Goal: Check status

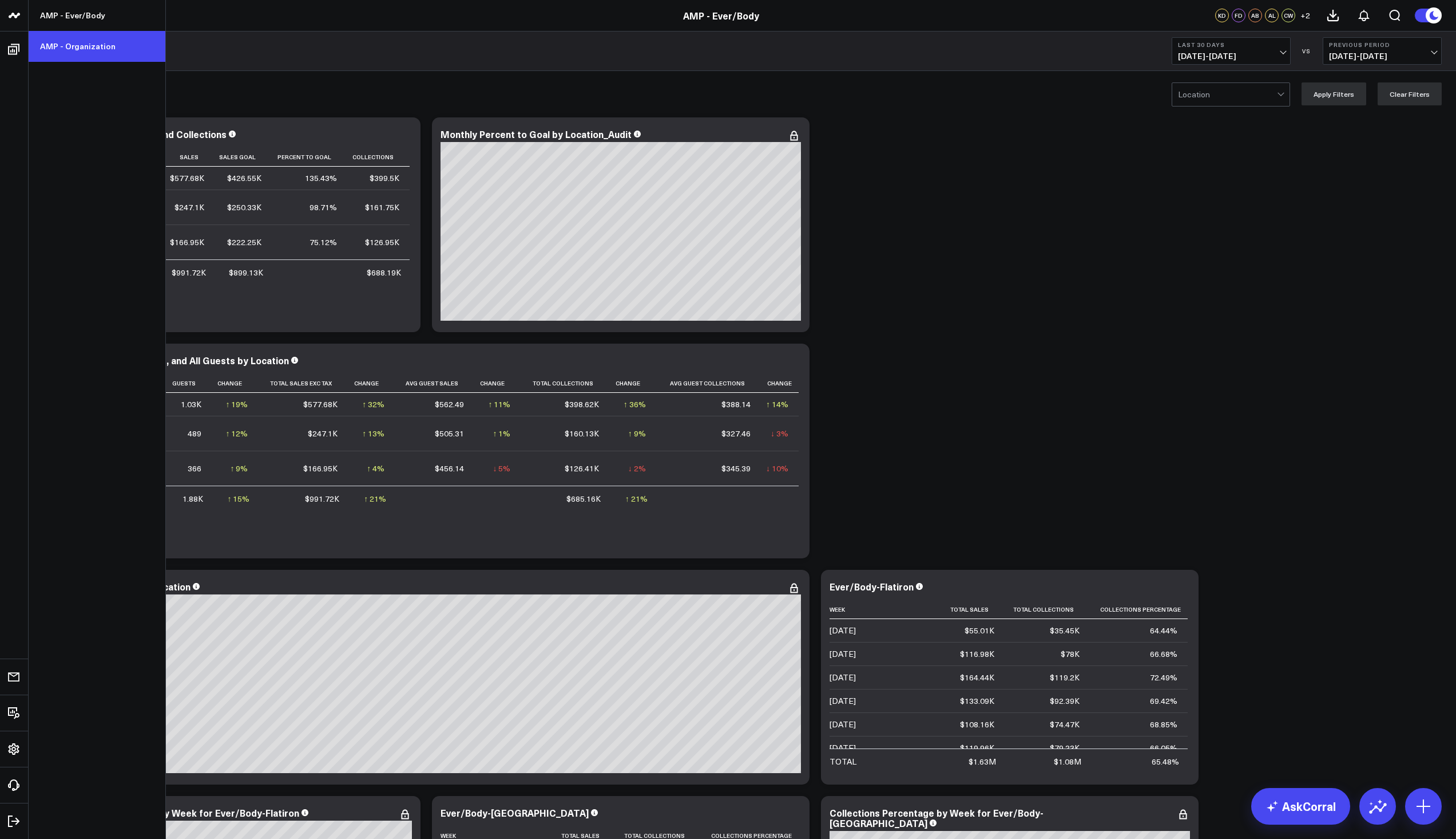
click at [72, 41] on link "AMP - Organization" at bounding box center [97, 46] width 137 height 31
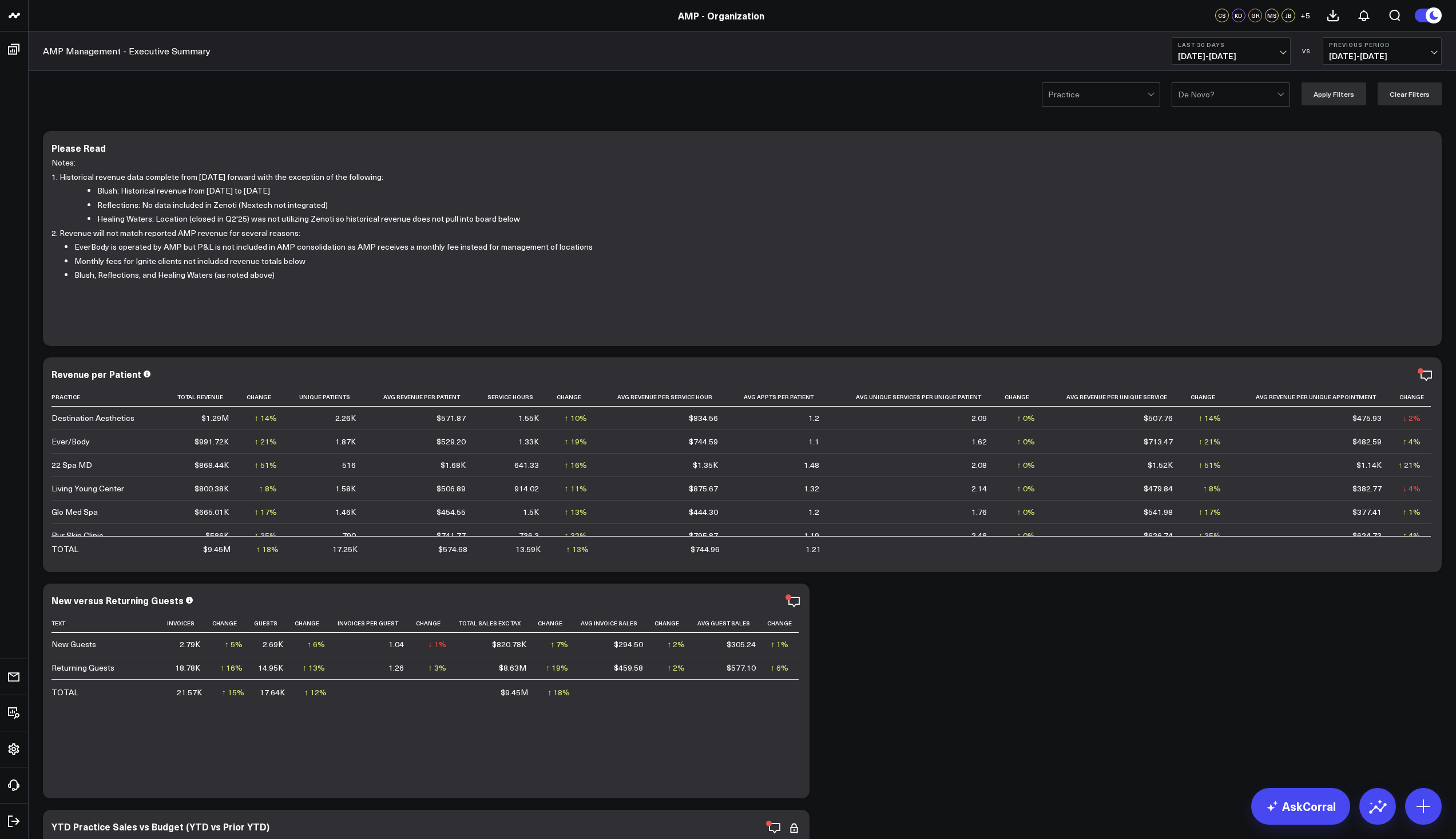
click at [1281, 54] on span "09/02/25 - 10/01/25" at bounding box center [1231, 56] width 106 height 9
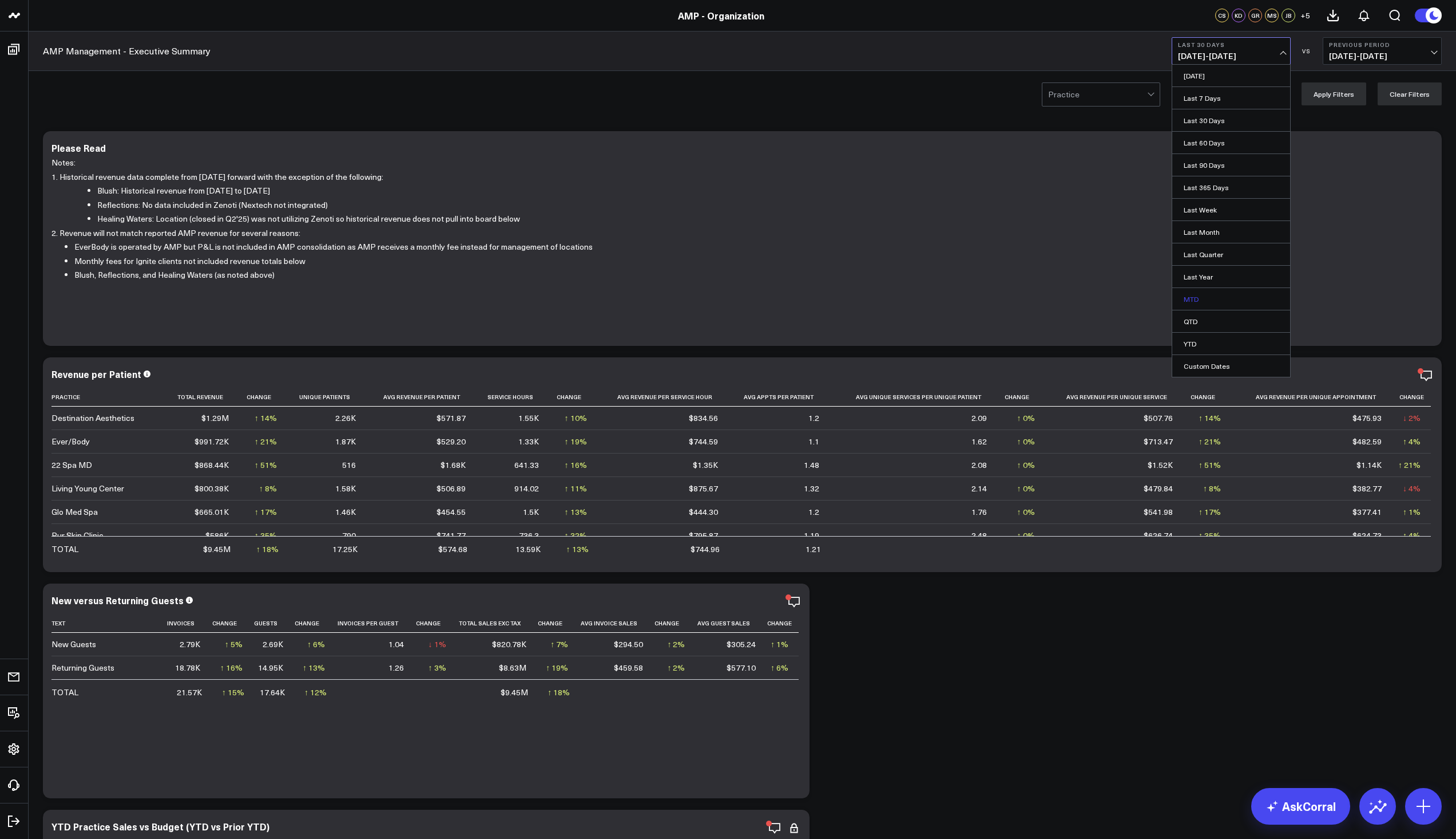
click at [1200, 300] on link "MTD" at bounding box center [1232, 299] width 118 height 22
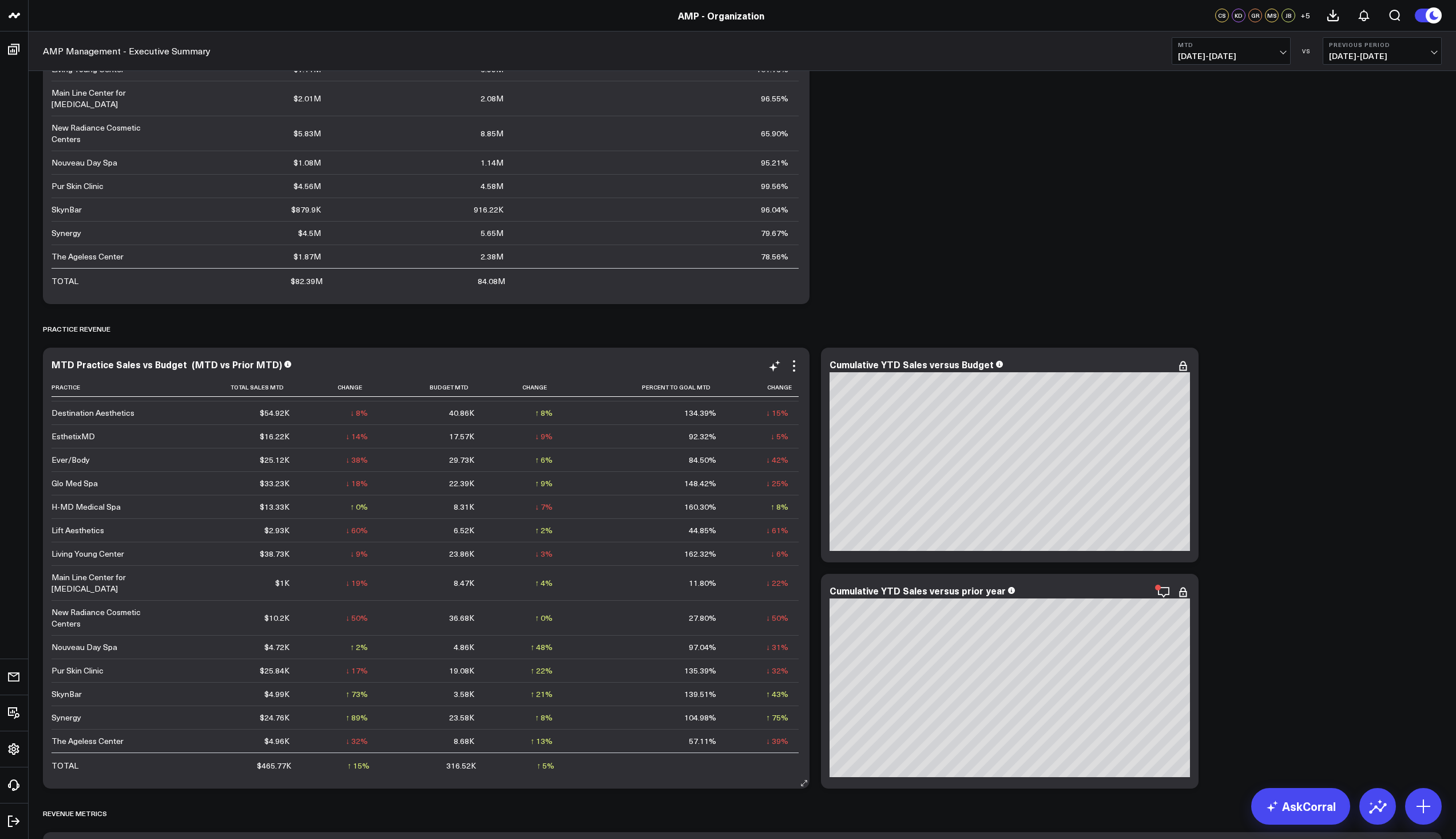
scroll to position [973, 0]
